Goal: Obtain resource: Download file/media

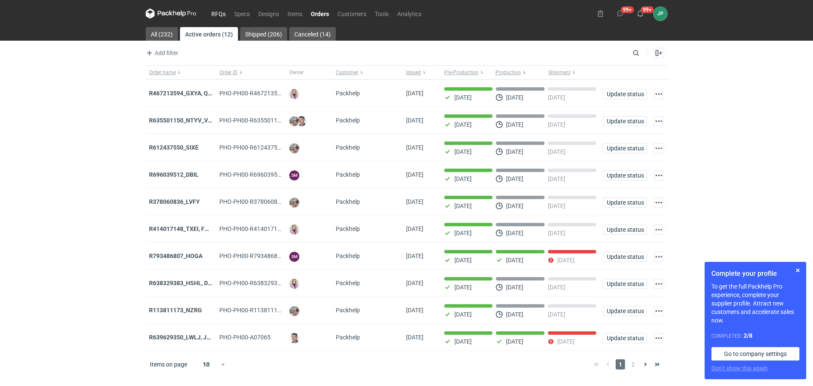
click at [225, 12] on link "RFQs" at bounding box center [218, 13] width 23 height 10
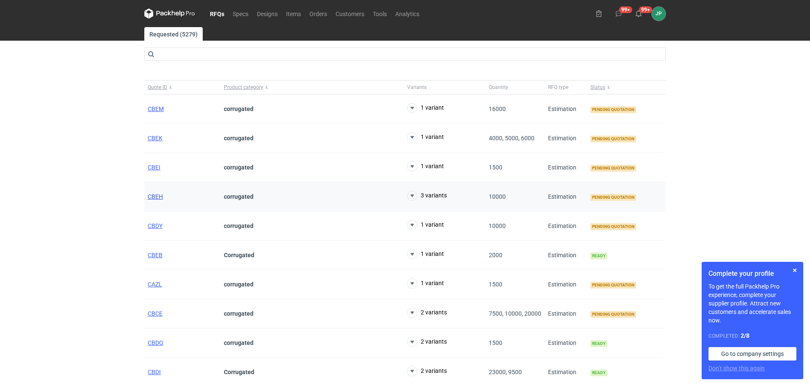
click at [155, 193] on span "CBEH" at bounding box center [155, 196] width 15 height 7
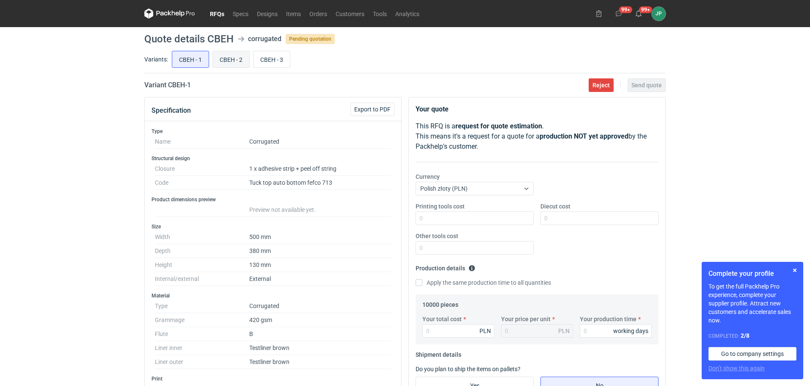
click at [229, 60] on input "CBEH - 2" at bounding box center [231, 59] width 36 height 16
radio input "true"
click at [266, 59] on input "CBEH - 3" at bounding box center [271, 59] width 36 height 16
radio input "true"
click at [227, 54] on input "CBEH - 2" at bounding box center [231, 59] width 36 height 16
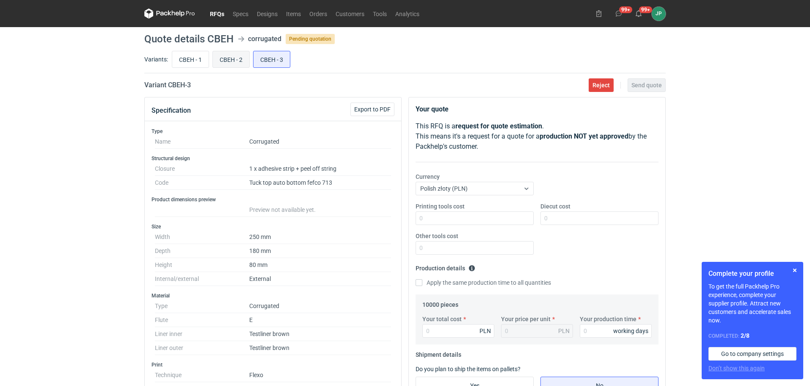
radio input "true"
click at [288, 54] on input "CBEH - 3" at bounding box center [271, 59] width 36 height 16
radio input "true"
click at [195, 47] on main "Quote details CBEH corrugated Pending quotation Variants: CBEH - 1 CBEH - 2 CBE…" at bounding box center [405, 372] width 528 height 691
click at [195, 55] on input "CBEH - 1" at bounding box center [190, 59] width 36 height 16
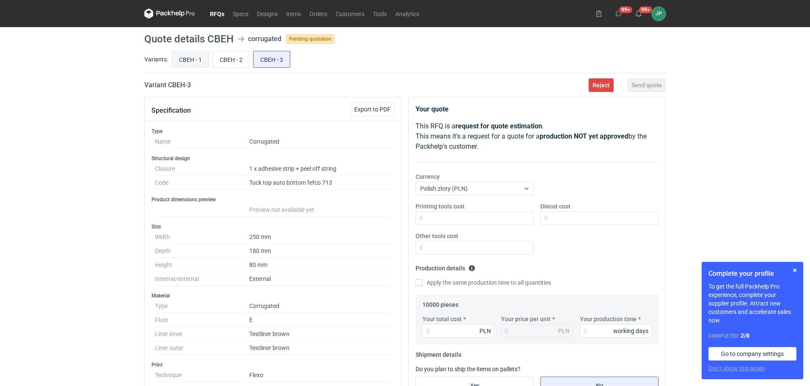
radio input "true"
click at [358, 105] on button "Export to PDF" at bounding box center [372, 109] width 44 height 14
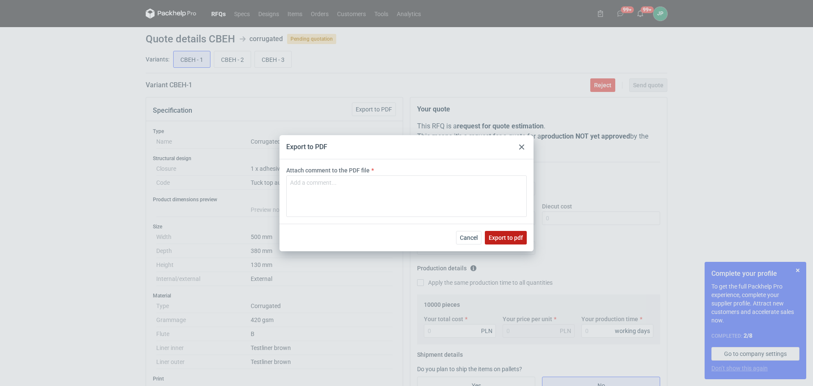
click at [501, 240] on span "Export to pdf" at bounding box center [505, 237] width 34 height 6
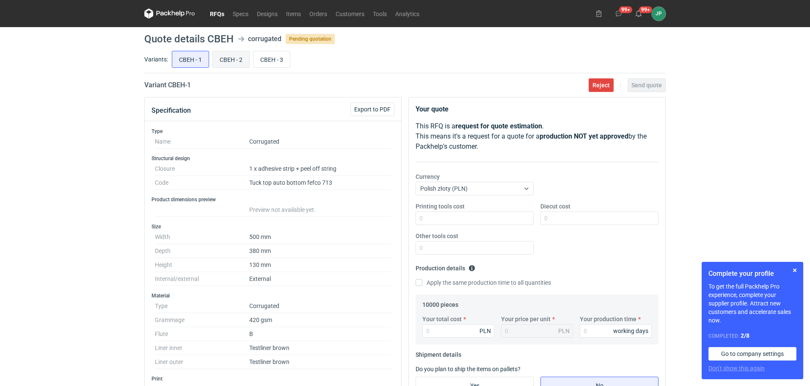
click at [233, 56] on input "CBEH - 2" at bounding box center [231, 59] width 36 height 16
radio input "true"
click at [377, 109] on span "Export to PDF" at bounding box center [372, 109] width 36 height 6
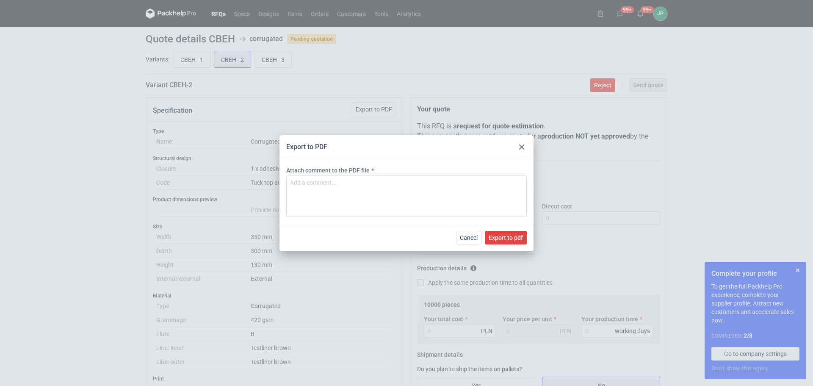
click at [499, 226] on div "Cancel Export to pdf" at bounding box center [406, 237] width 254 height 28
click at [500, 237] on span "Export to pdf" at bounding box center [505, 237] width 34 height 6
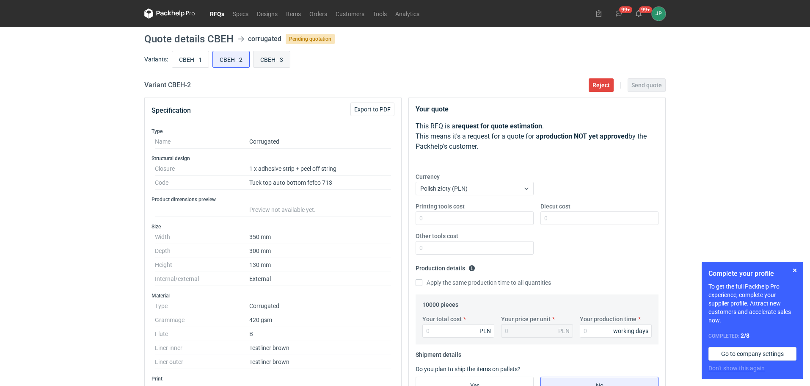
click at [266, 56] on input "CBEH - 3" at bounding box center [271, 59] width 36 height 16
radio input "true"
click at [370, 106] on span "Export to PDF" at bounding box center [372, 109] width 36 height 6
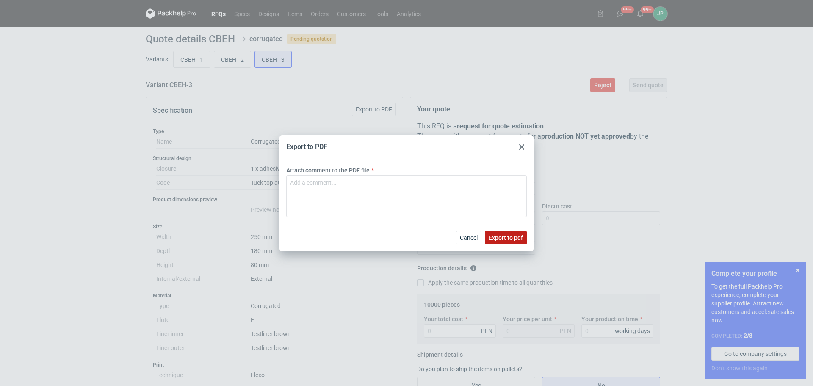
drag, startPoint x: 502, startPoint y: 237, endPoint x: 507, endPoint y: 234, distance: 6.7
click at [502, 237] on span "Export to pdf" at bounding box center [505, 237] width 34 height 6
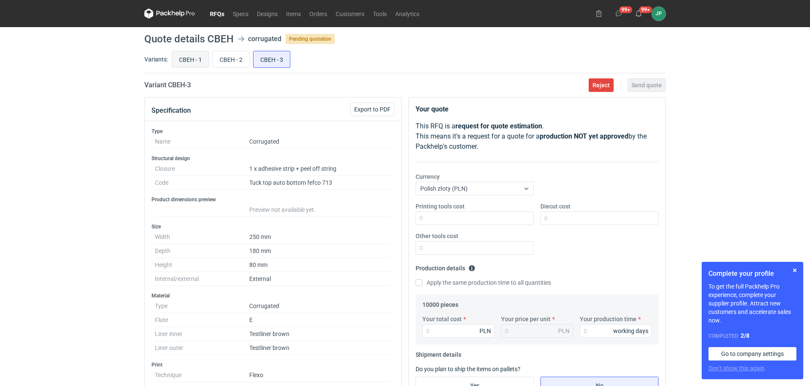
click at [196, 64] on input "CBEH - 1" at bounding box center [190, 59] width 36 height 16
radio input "true"
click at [196, 55] on input "CBEH - 1" at bounding box center [190, 59] width 36 height 16
click at [232, 59] on input "CBEH - 2" at bounding box center [231, 59] width 36 height 16
radio input "true"
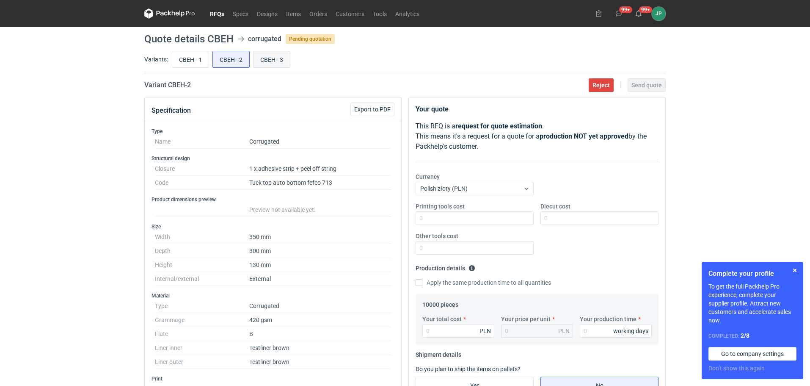
click at [263, 57] on input "CBEH - 3" at bounding box center [271, 59] width 36 height 16
radio input "true"
click at [193, 58] on input "CBEH - 1" at bounding box center [190, 59] width 36 height 16
radio input "true"
click at [223, 60] on input "CBEH - 2" at bounding box center [231, 59] width 36 height 16
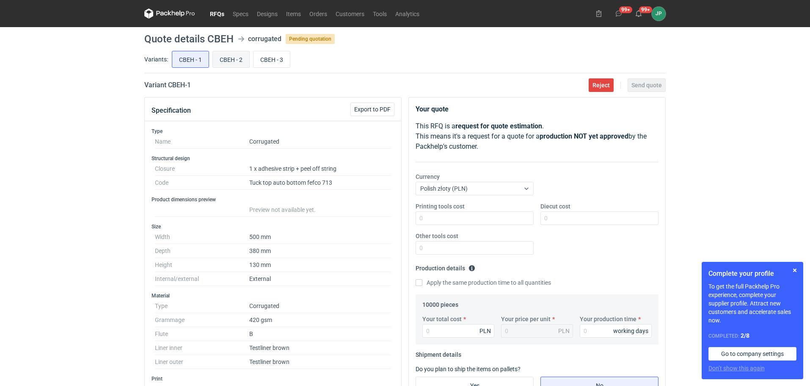
radio input "true"
click at [185, 58] on input "CBEH - 1" at bounding box center [190, 59] width 36 height 16
radio input "true"
click at [209, 57] on div "CBEH - 1 CBEH - 2 CBEH - 3" at bounding box center [418, 59] width 496 height 20
click at [218, 56] on input "CBEH - 2" at bounding box center [231, 59] width 36 height 16
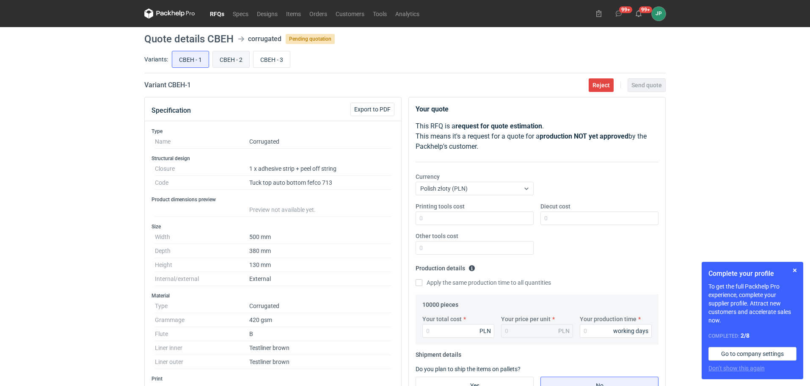
radio input "true"
click at [266, 56] on input "CBEH - 3" at bounding box center [271, 59] width 36 height 16
radio input "true"
click at [216, 12] on link "RFQs" at bounding box center [217, 13] width 23 height 10
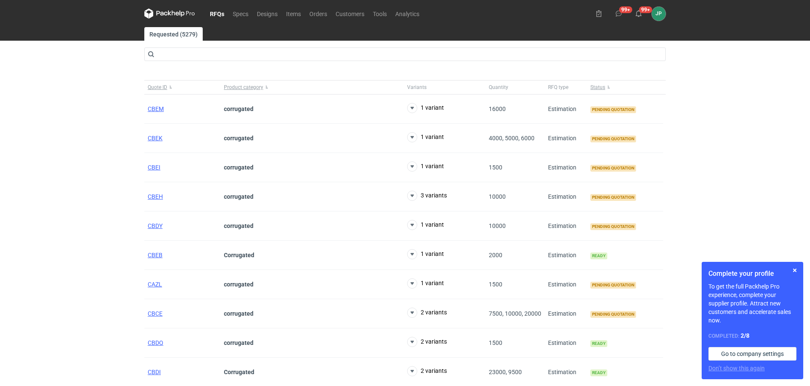
click at [89, 163] on div "RFQs Specs Designs Items Orders Customers Tools Analytics 99+ 99+ JP [PERSON_NA…" at bounding box center [405, 193] width 810 height 386
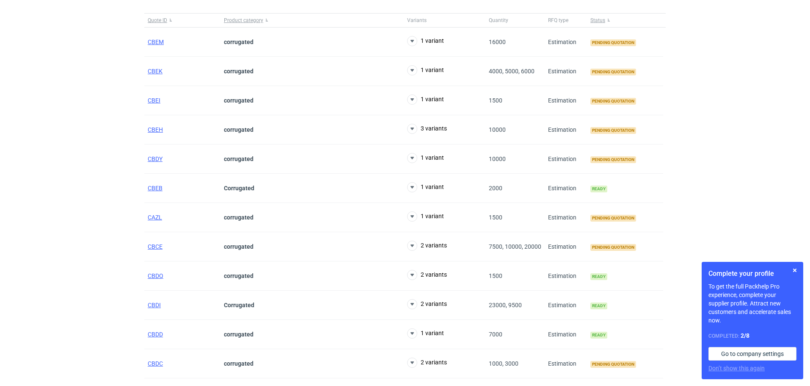
scroll to position [212, 0]
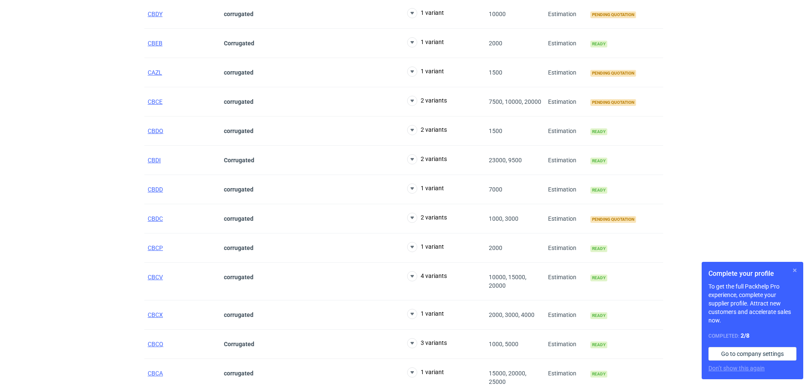
click at [796, 272] on button "button" at bounding box center [795, 270] width 10 height 10
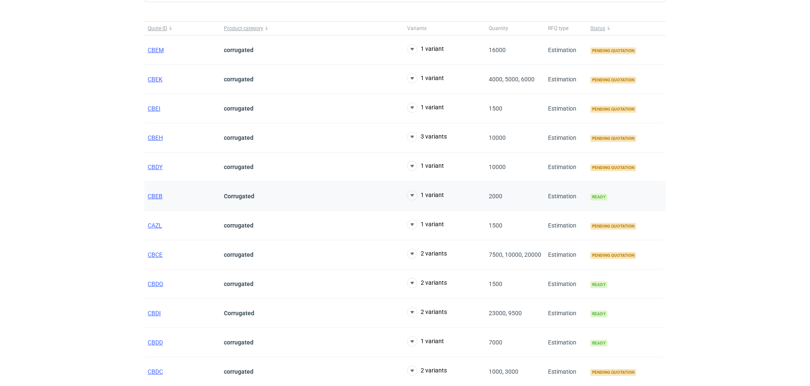
scroll to position [0, 0]
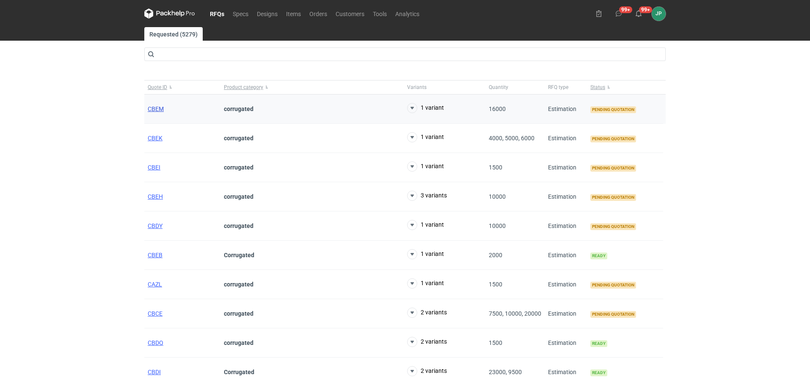
click at [157, 108] on span "CBEM" at bounding box center [156, 108] width 16 height 7
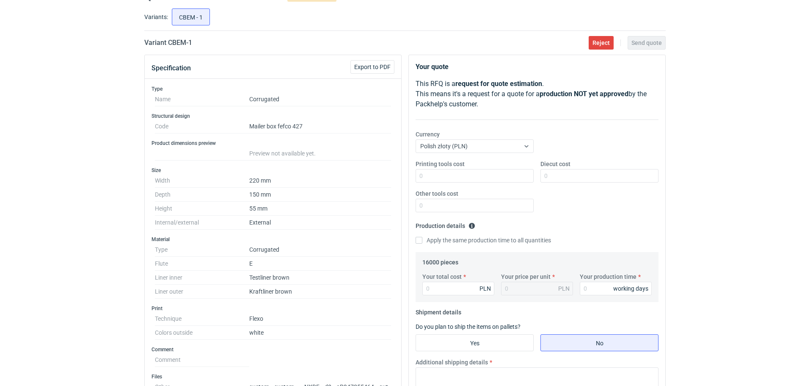
scroll to position [254, 0]
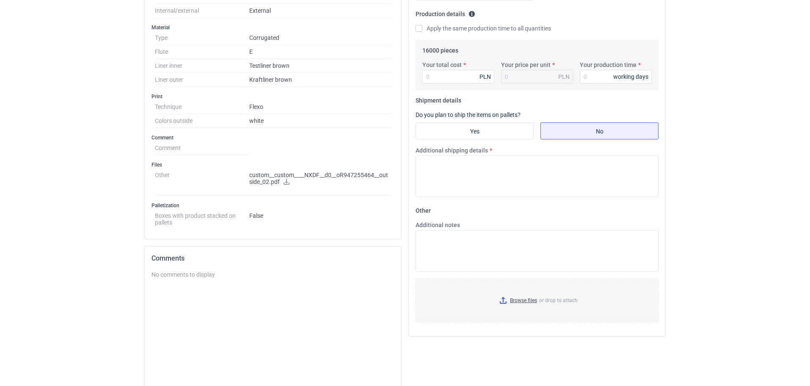
click at [291, 178] on p "custom__custom____NXDF__d0__oR947255464__outside_02.pdf" at bounding box center [320, 178] width 142 height 14
click at [247, 178] on dt "Other" at bounding box center [202, 182] width 94 height 28
click at [274, 174] on p "custom__custom____NXDF__d0__oR947255464__outside_02.pdf" at bounding box center [320, 178] width 142 height 14
click at [284, 182] on icon at bounding box center [287, 182] width 6 height 6
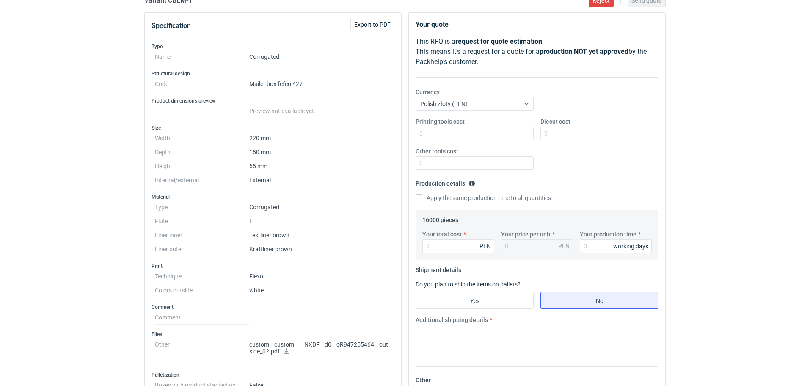
scroll to position [42, 0]
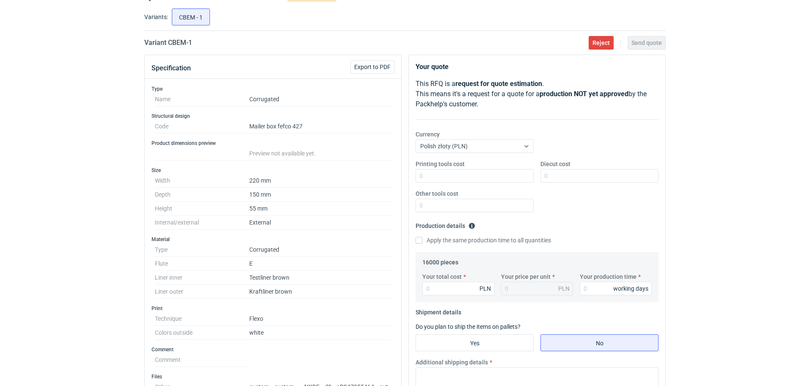
click at [262, 102] on dd "Corrugated" at bounding box center [320, 99] width 142 height 14
click at [265, 98] on dd "Corrugated" at bounding box center [320, 99] width 142 height 14
copy dd "Corrugated"
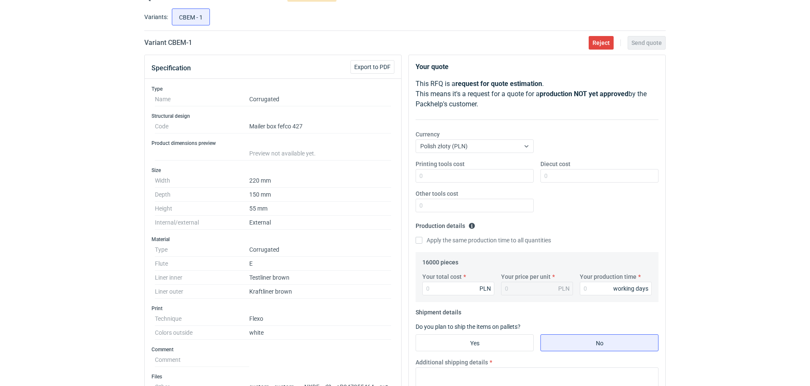
click at [13, 176] on div "RFQs Specs Designs Items Orders Customers Tools Analytics 99+ 99+ JP [PERSON_NA…" at bounding box center [405, 151] width 810 height 386
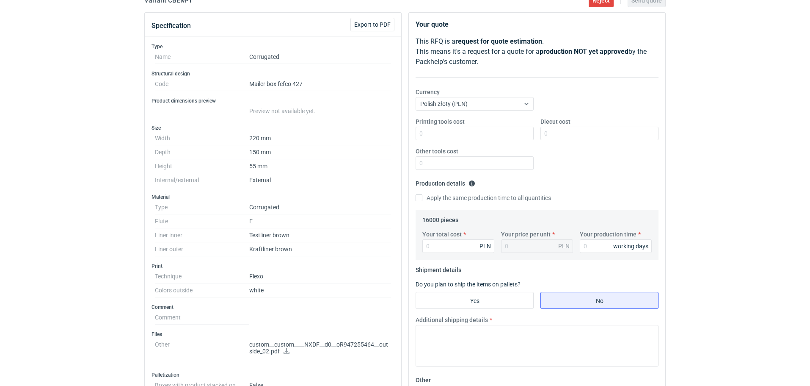
scroll to position [0, 0]
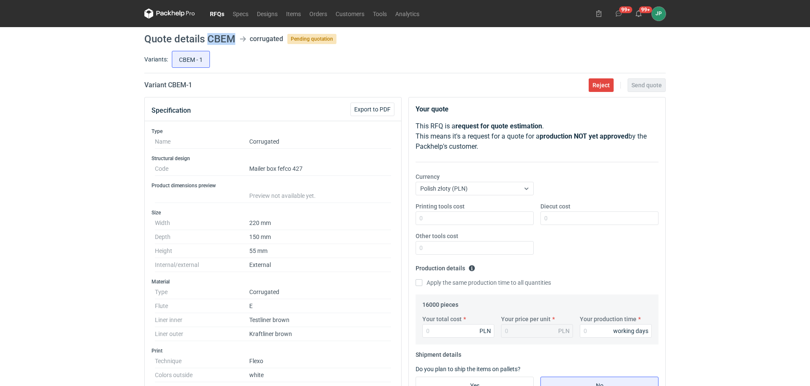
drag, startPoint x: 209, startPoint y: 36, endPoint x: 234, endPoint y: 39, distance: 25.1
click at [234, 39] on h1 "Quote details CBEM" at bounding box center [189, 39] width 91 height 10
drag, startPoint x: 18, startPoint y: 138, endPoint x: 56, endPoint y: 1, distance: 141.8
click at [18, 138] on div "RFQs Specs Designs Items Orders Customers Tools Analytics 99+ 99+ JP [PERSON_NA…" at bounding box center [405, 193] width 810 height 386
drag, startPoint x: 356, startPoint y: 179, endPoint x: 51, endPoint y: 143, distance: 307.2
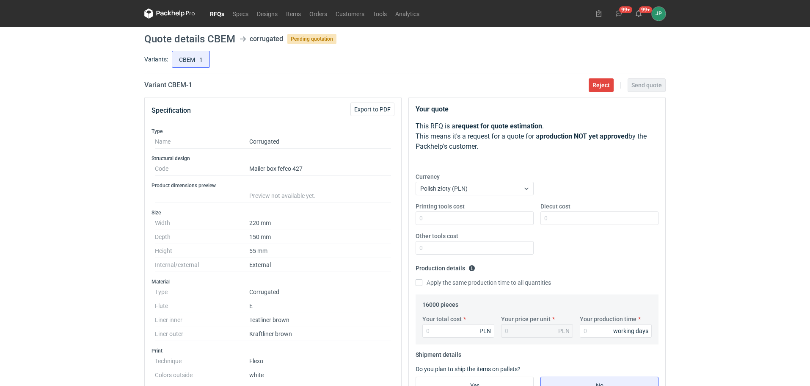
click at [51, 143] on div "RFQs Specs Designs Items Orders Customers Tools Analytics 99+ 99+ JP [PERSON_NA…" at bounding box center [405, 193] width 810 height 386
click at [381, 105] on button "Export to PDF" at bounding box center [372, 109] width 44 height 14
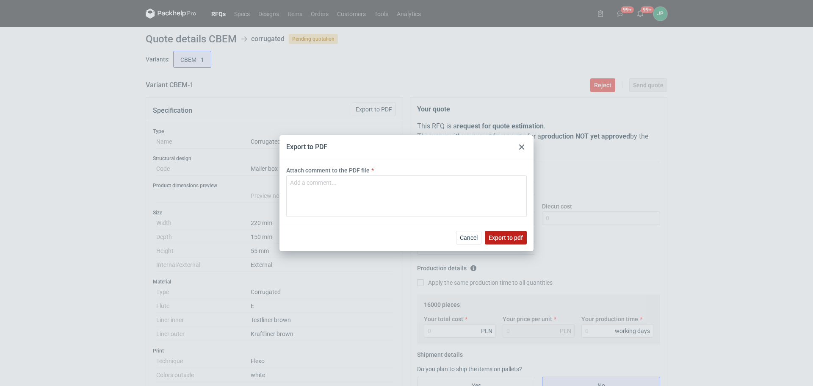
click at [501, 235] on span "Export to pdf" at bounding box center [505, 237] width 34 height 6
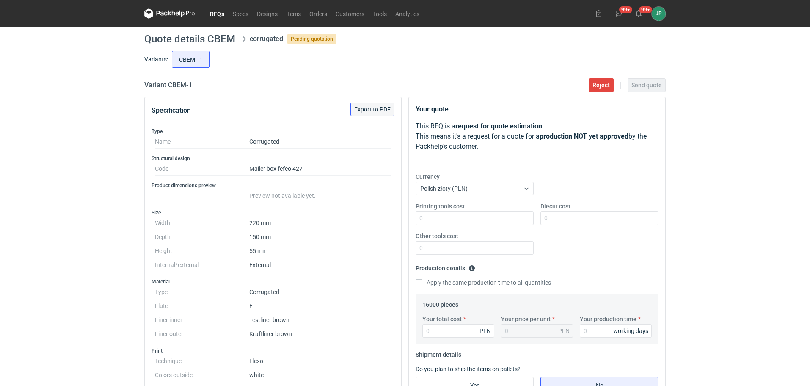
click at [380, 108] on span "Export to PDF" at bounding box center [372, 109] width 36 height 6
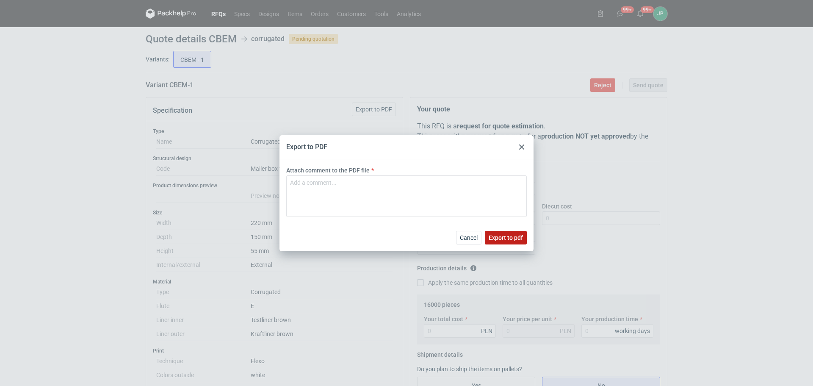
click at [501, 236] on span "Export to pdf" at bounding box center [505, 237] width 34 height 6
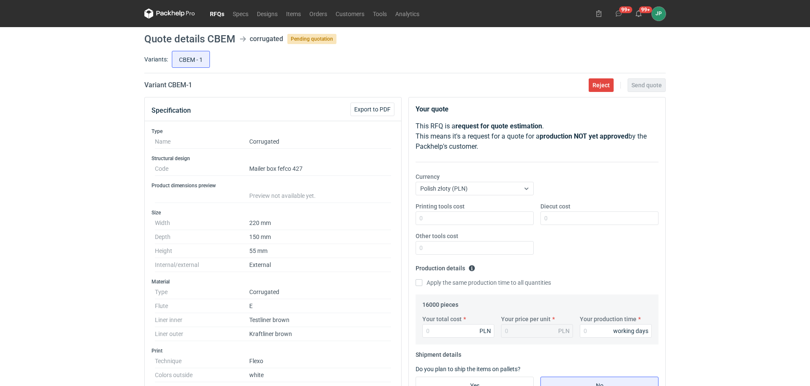
drag, startPoint x: 708, startPoint y: 314, endPoint x: 710, endPoint y: 319, distance: 5.2
click at [708, 314] on div "RFQs Specs Designs Items Orders Customers Tools Analytics 99+ 99+ JP [PERSON_NA…" at bounding box center [405, 193] width 810 height 386
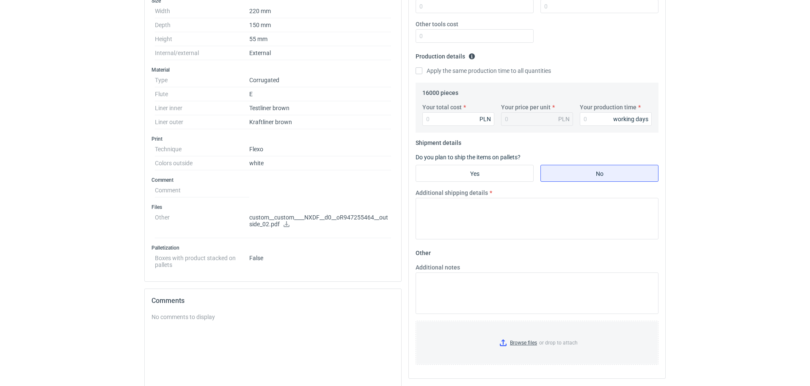
scroll to position [169, 0]
